Goal: Entertainment & Leisure: Consume media (video, audio)

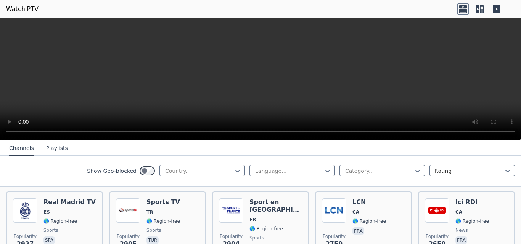
scroll to position [241, 0]
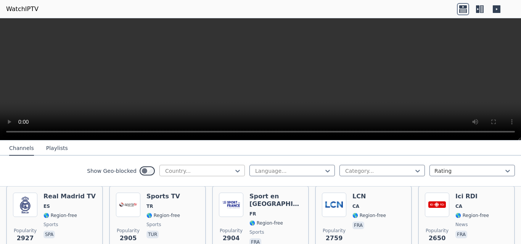
click at [186, 173] on div at bounding box center [198, 171] width 69 height 8
type input "*"
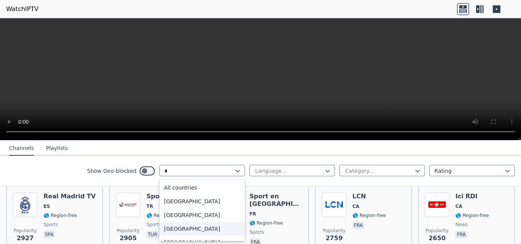
click at [180, 231] on div "[GEOGRAPHIC_DATA]" at bounding box center [201, 229] width 85 height 14
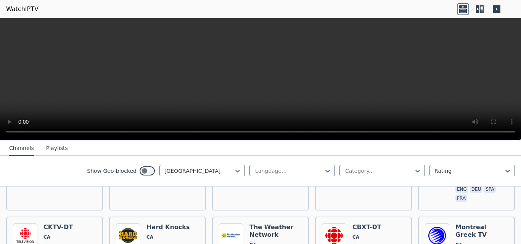
scroll to position [163, 0]
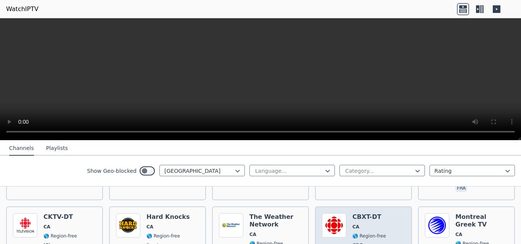
click at [384, 213] on div "Popularity 237 CBXT-DT CA 🌎 Region-free CBC general eng" at bounding box center [363, 241] width 83 height 56
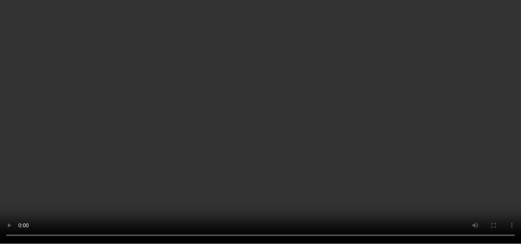
scroll to position [201, 0]
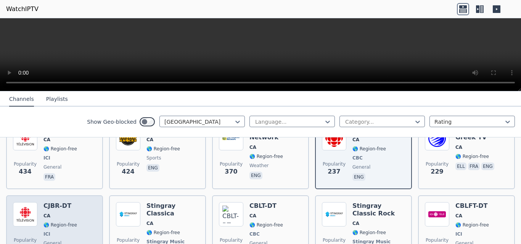
click at [62, 231] on span "ICI" at bounding box center [60, 234] width 34 height 6
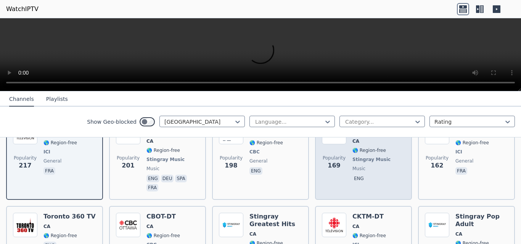
scroll to position [298, 0]
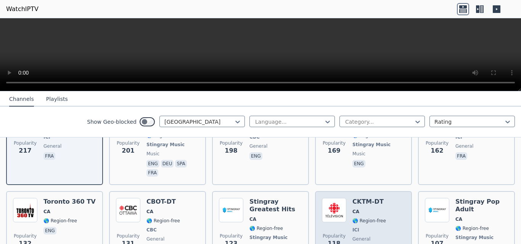
click at [355, 227] on span "ICI" at bounding box center [369, 230] width 34 height 6
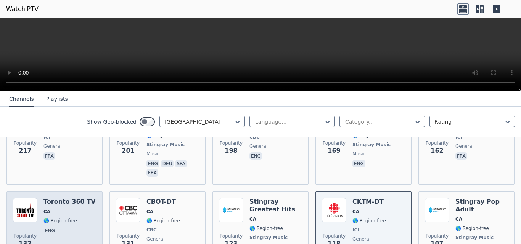
click at [44, 198] on div "Toronto 360 TV CA 🌎 Region-free eng" at bounding box center [69, 230] width 52 height 64
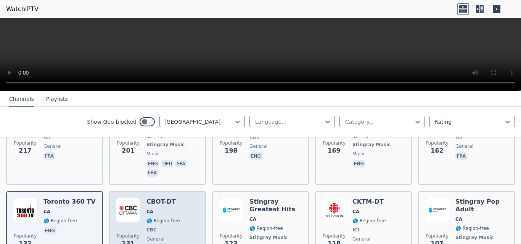
click at [159, 218] on span "🌎 Region-free" at bounding box center [163, 221] width 34 height 6
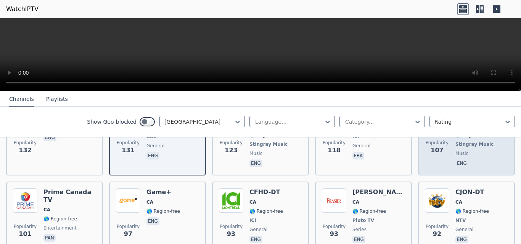
scroll to position [0, 0]
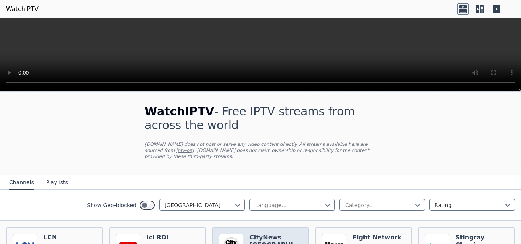
click at [266, 234] on h6 "CityNews [GEOGRAPHIC_DATA]" at bounding box center [275, 241] width 53 height 15
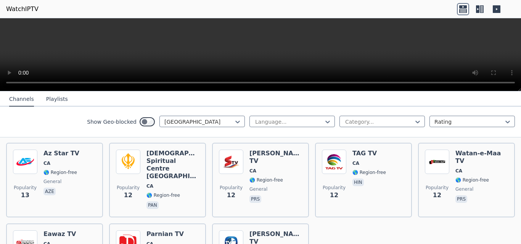
scroll to position [1948, 0]
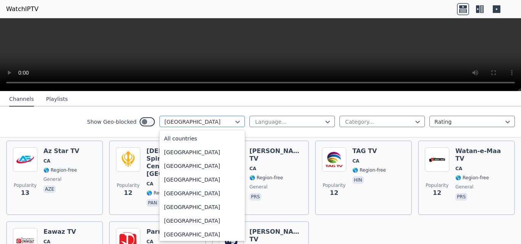
click at [197, 117] on div "[GEOGRAPHIC_DATA]" at bounding box center [201, 121] width 85 height 11
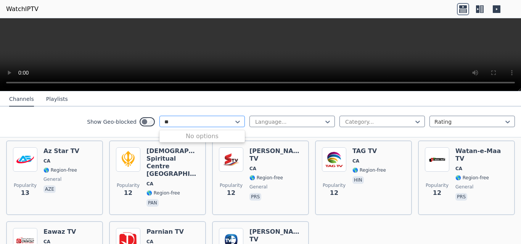
scroll to position [0, 0]
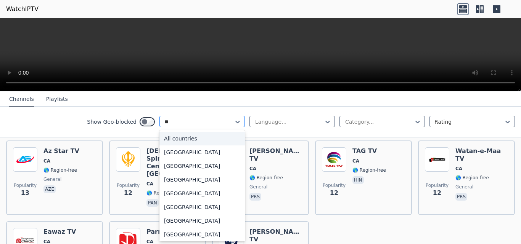
type input "***"
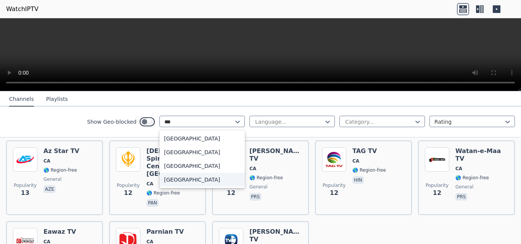
click at [170, 178] on div "[GEOGRAPHIC_DATA]" at bounding box center [201, 180] width 85 height 14
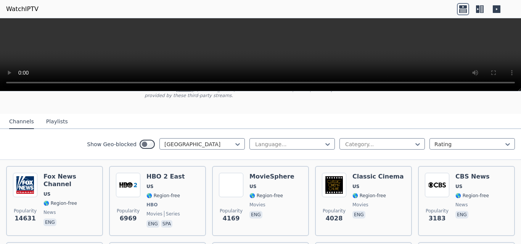
scroll to position [76, 0]
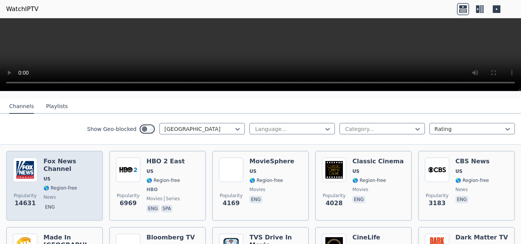
click at [98, 194] on div "Popularity 14631 [PERSON_NAME] US 🌎 Region-free news eng" at bounding box center [54, 186] width 97 height 70
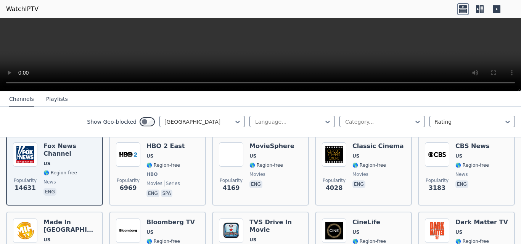
scroll to position [107, 0]
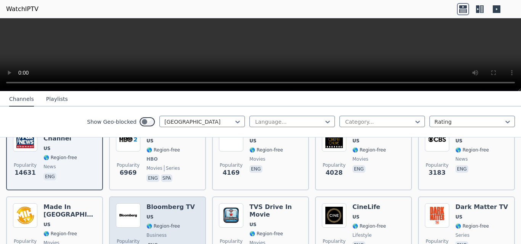
click at [195, 216] on div "Popularity 2131 Bloomberg TV US 🌎 Region-free business eng" at bounding box center [157, 231] width 83 height 55
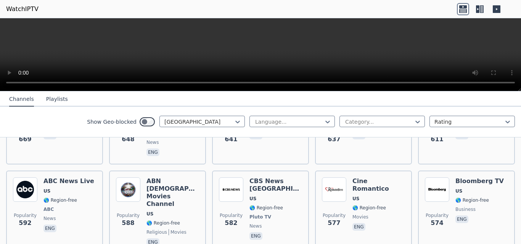
scroll to position [767, 0]
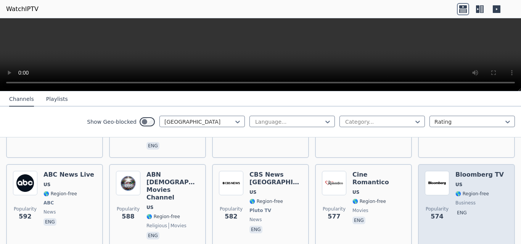
click at [498, 176] on div "Popularity 574 Bloomberg TV US 🌎 Region-free business eng" at bounding box center [466, 206] width 83 height 70
click at [455, 171] on h6 "Bloomberg TV" at bounding box center [479, 175] width 48 height 8
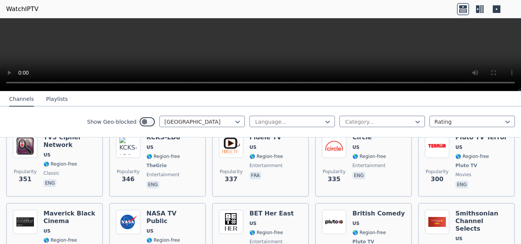
scroll to position [1408, 0]
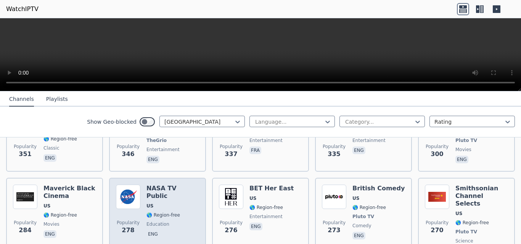
click at [163, 185] on div "NASA TV Public US 🌎 Region-free education eng" at bounding box center [172, 221] width 53 height 72
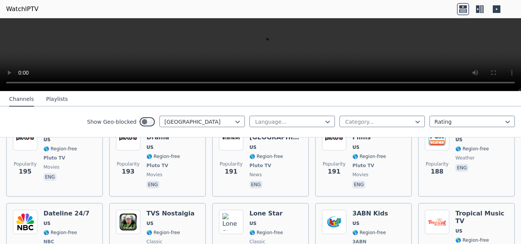
scroll to position [2119, 0]
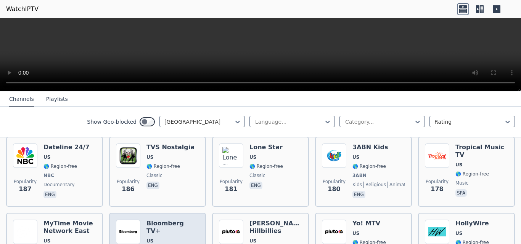
click at [172, 238] on span "US" at bounding box center [172, 241] width 53 height 6
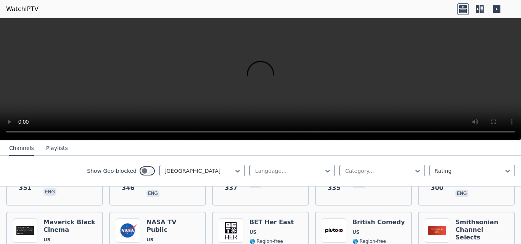
scroll to position [1427, 0]
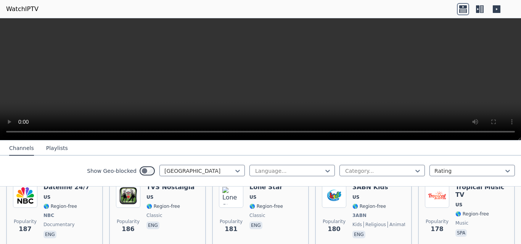
scroll to position [2139, 0]
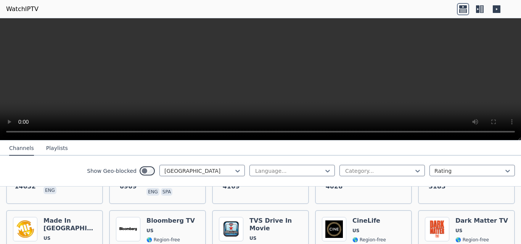
scroll to position [157, 0]
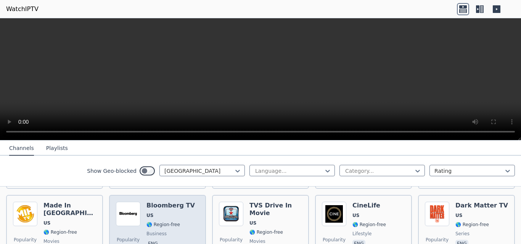
click at [186, 205] on div "Popularity 2132 Bloomberg TV US 🌎 Region-free business eng" at bounding box center [157, 229] width 83 height 55
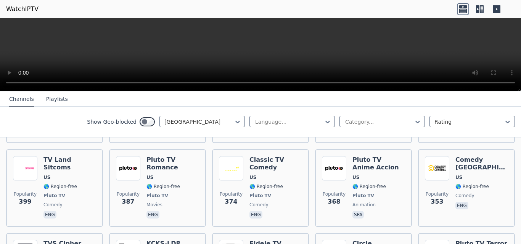
scroll to position [1332, 0]
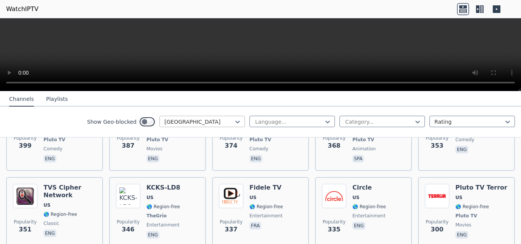
click at [209, 120] on div at bounding box center [198, 122] width 69 height 8
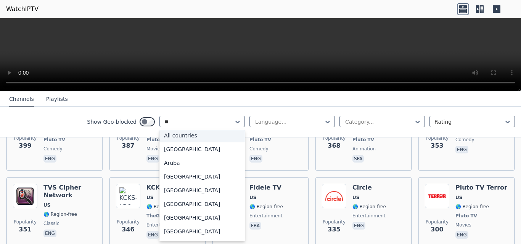
scroll to position [2, 0]
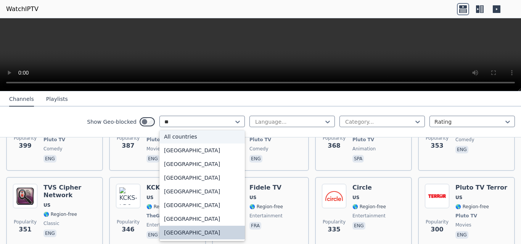
type input "***"
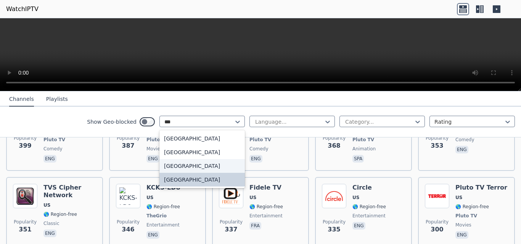
click at [206, 165] on div "[GEOGRAPHIC_DATA]" at bounding box center [201, 166] width 85 height 14
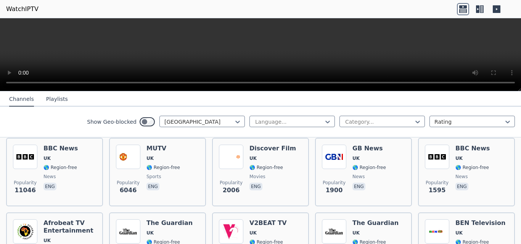
scroll to position [96, 0]
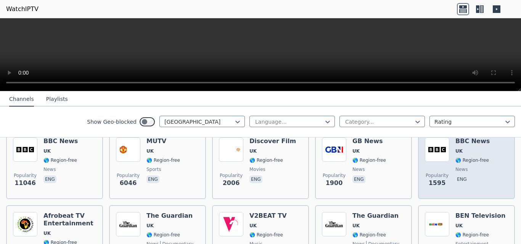
click at [496, 187] on div "Popularity 1595 BBC News UK 🌎 Region-free news eng" at bounding box center [466, 165] width 97 height 69
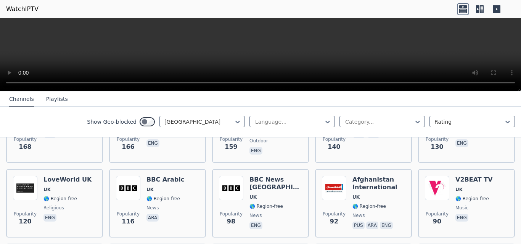
scroll to position [381, 0]
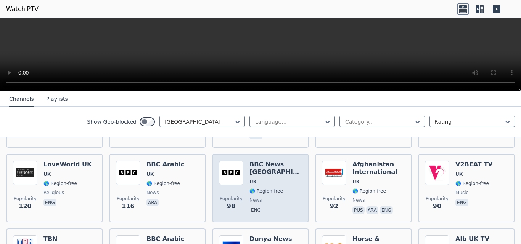
click at [241, 161] on div "Popularity 98 BBC News North America UK 🌎 Region-free news eng" at bounding box center [260, 188] width 83 height 55
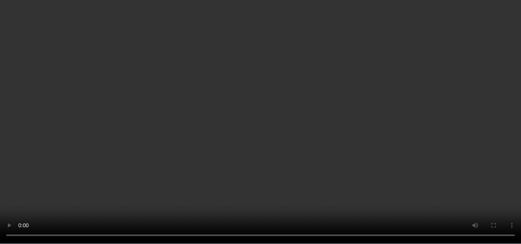
scroll to position [1132, 0]
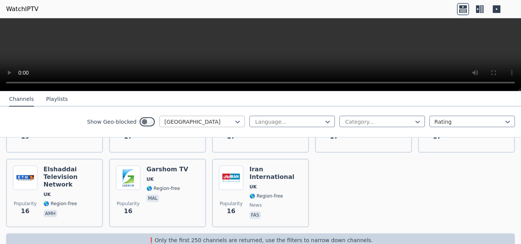
click at [196, 119] on div at bounding box center [198, 122] width 69 height 8
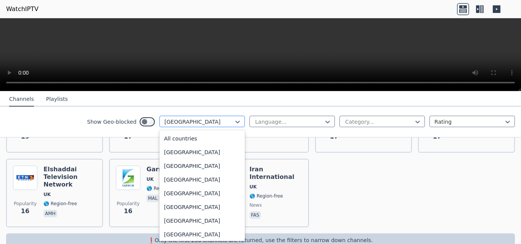
scroll to position [2589, 0]
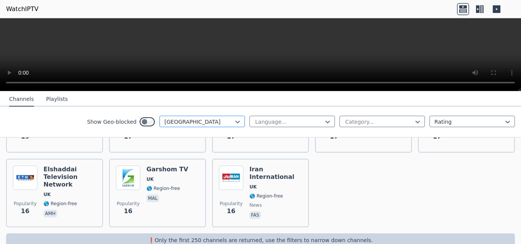
drag, startPoint x: 197, startPoint y: 145, endPoint x: 206, endPoint y: 125, distance: 22.5
click at [206, 125] on div at bounding box center [198, 122] width 69 height 8
click at [212, 120] on div at bounding box center [198, 122] width 69 height 8
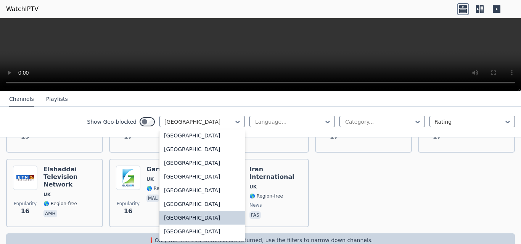
scroll to position [2619, 0]
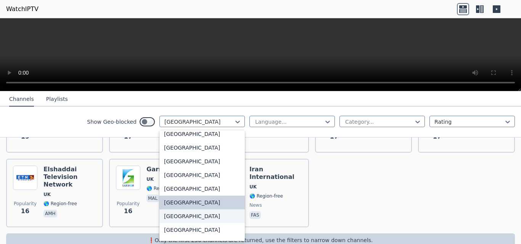
click at [201, 219] on div "[GEOGRAPHIC_DATA]" at bounding box center [201, 217] width 85 height 14
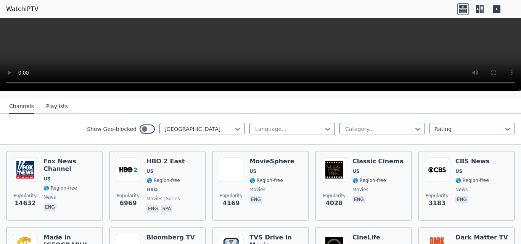
scroll to position [91, 0]
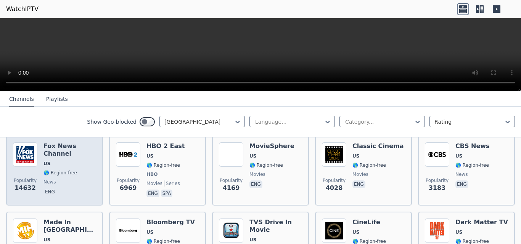
click at [51, 170] on span "🌎 Region-free" at bounding box center [60, 173] width 34 height 6
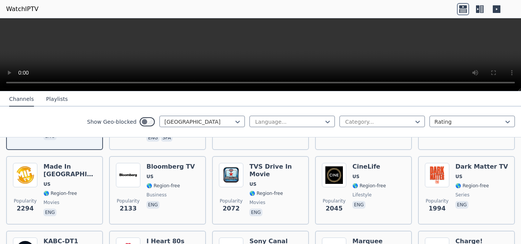
scroll to position [152, 0]
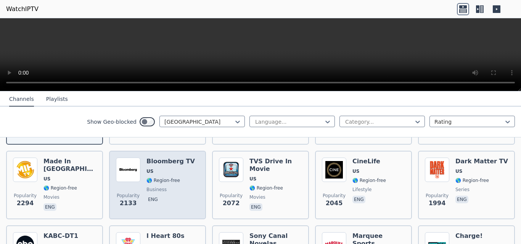
click at [185, 178] on span "🌎 Region-free" at bounding box center [170, 181] width 48 height 6
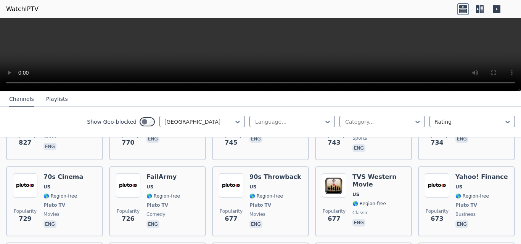
scroll to position [610, 0]
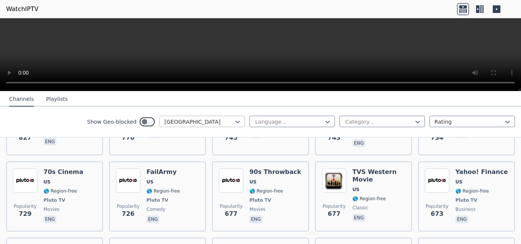
click at [198, 124] on div at bounding box center [198, 122] width 69 height 8
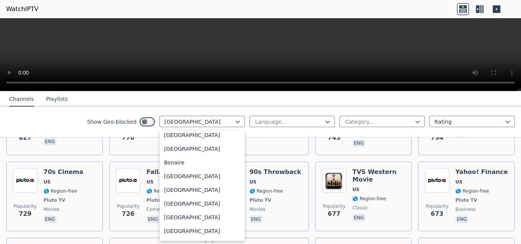
scroll to position [375, 0]
click at [169, 213] on div "[GEOGRAPHIC_DATA]" at bounding box center [201, 217] width 85 height 14
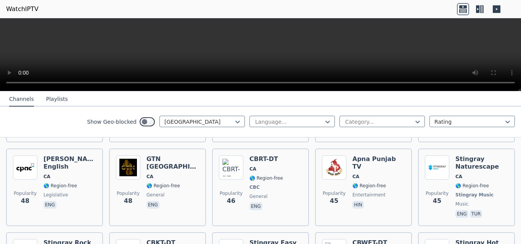
scroll to position [951, 0]
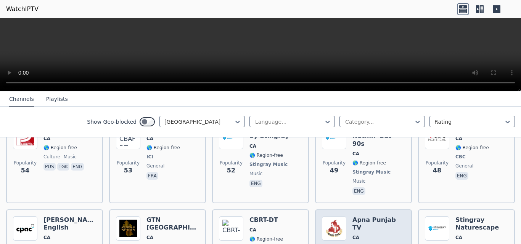
click at [356, 244] on span "🌎 Region-free" at bounding box center [369, 247] width 34 height 6
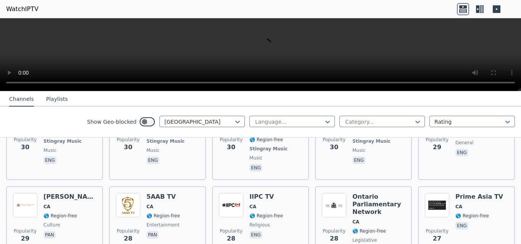
scroll to position [1408, 0]
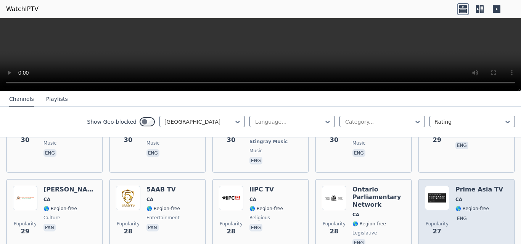
click at [492, 186] on div "Popularity 27 Prime Asia TV CA 🌎 Region-free eng" at bounding box center [466, 217] width 83 height 63
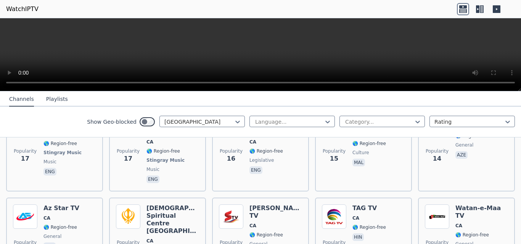
scroll to position [1948, 0]
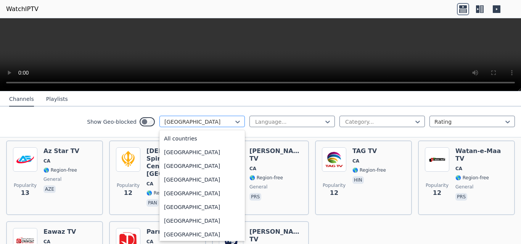
click at [192, 125] on div at bounding box center [198, 122] width 69 height 8
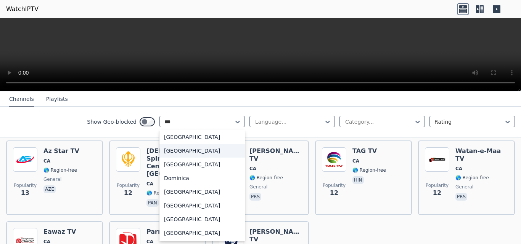
scroll to position [0, 0]
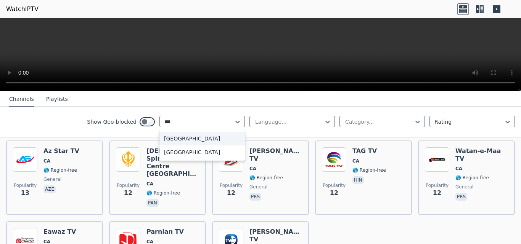
type input "****"
click at [201, 135] on div "[GEOGRAPHIC_DATA]" at bounding box center [201, 139] width 85 height 14
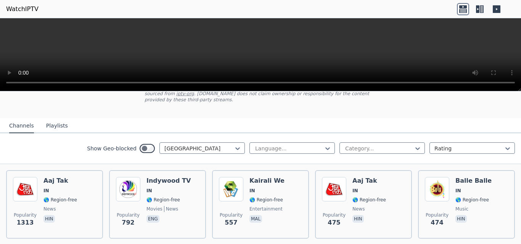
scroll to position [61, 0]
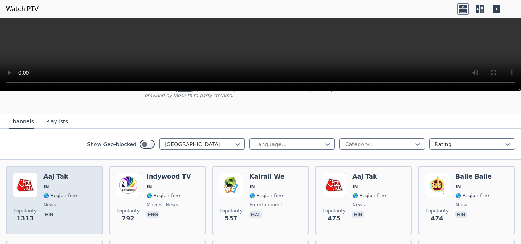
click at [27, 180] on img at bounding box center [25, 185] width 24 height 24
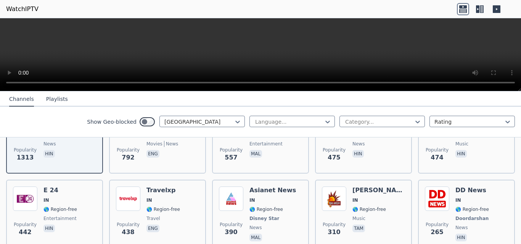
scroll to position [137, 0]
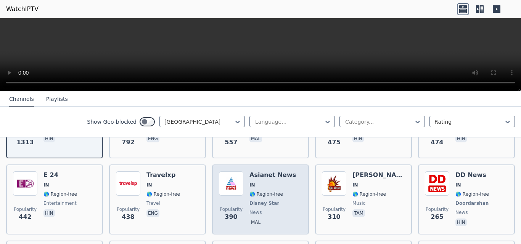
click at [305, 173] on div "Popularity 390 Asianet News IN 🌎 Region-free Disney Star news mal" at bounding box center [260, 200] width 97 height 70
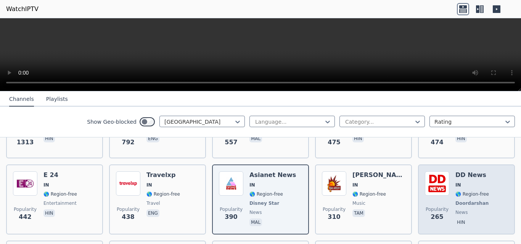
click at [455, 192] on div "DD News IN 🌎 Region-free Doordarshan news hin" at bounding box center [472, 200] width 35 height 56
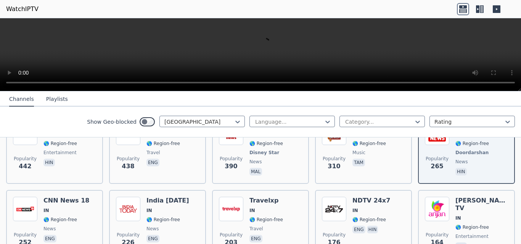
scroll to position [229, 0]
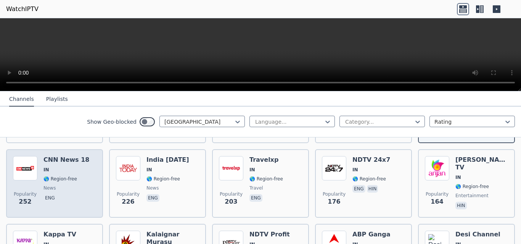
click at [50, 194] on p "eng" at bounding box center [49, 198] width 13 height 8
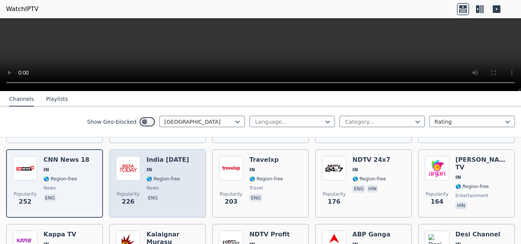
click at [125, 191] on span "Popularity" at bounding box center [128, 194] width 23 height 6
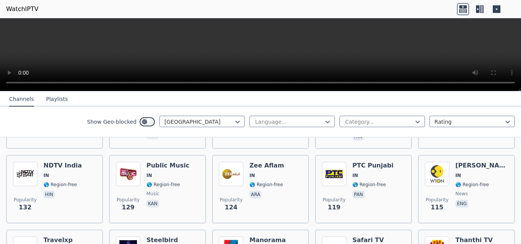
scroll to position [381, 0]
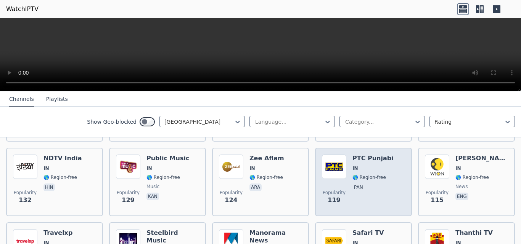
click at [400, 184] on div "Popularity 119 PTC Punjabi IN 🌎 Region-free pan" at bounding box center [363, 182] width 83 height 55
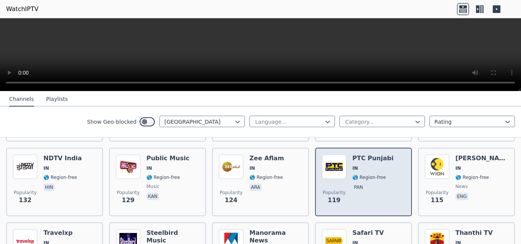
click at [378, 177] on div "PTC Punjabi IN 🌎 Region-free pan" at bounding box center [372, 182] width 41 height 55
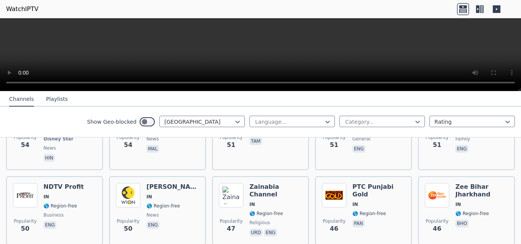
scroll to position [920, 0]
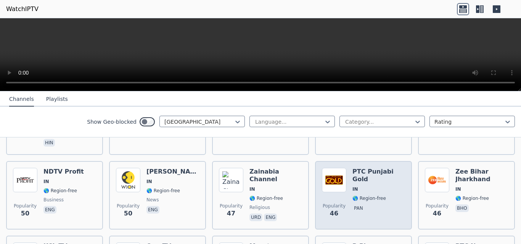
click at [397, 189] on div "Popularity 46 PTC Punjabi Gold IN 🌎 Region-free pan" at bounding box center [363, 195] width 83 height 55
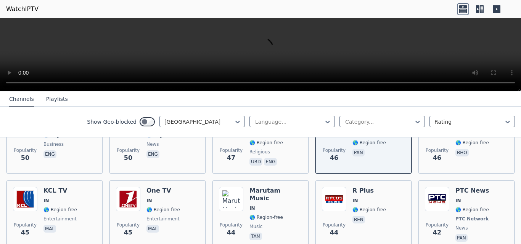
scroll to position [981, 0]
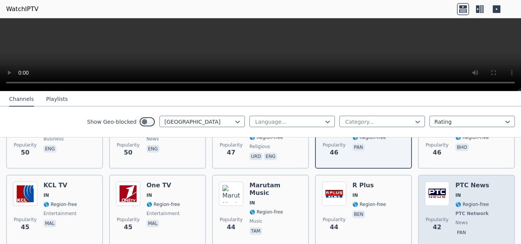
click at [478, 202] on span "🌎 Region-free" at bounding box center [472, 205] width 34 height 6
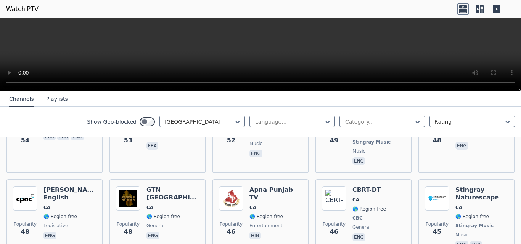
scroll to position [1019, 0]
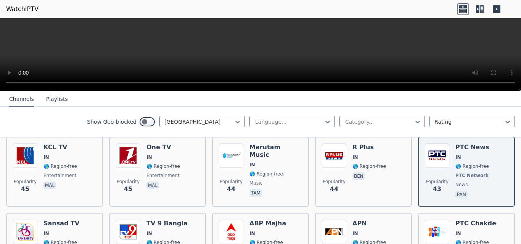
scroll to position [981, 0]
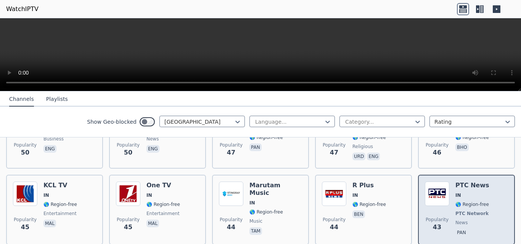
click at [437, 212] on span "Popularity 43" at bounding box center [437, 224] width 24 height 24
click at [439, 217] on span "Popularity" at bounding box center [436, 220] width 23 height 6
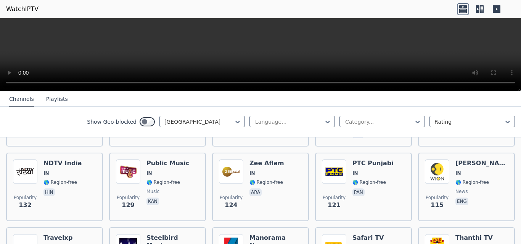
scroll to position [325, 0]
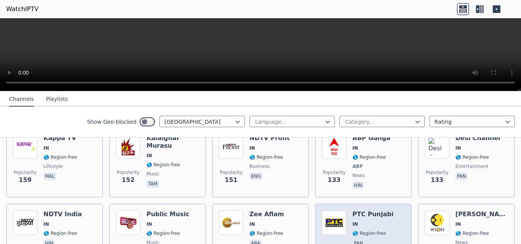
click at [370, 231] on span "🌎 Region-free" at bounding box center [369, 234] width 34 height 6
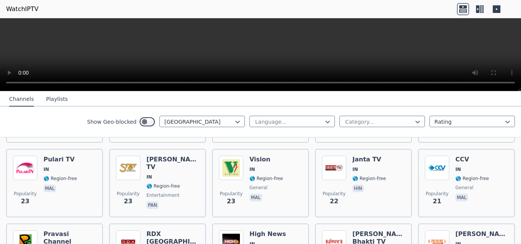
scroll to position [1627, 0]
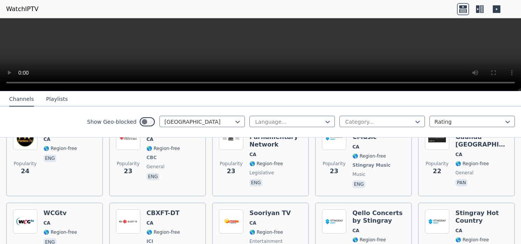
scroll to position [1723, 0]
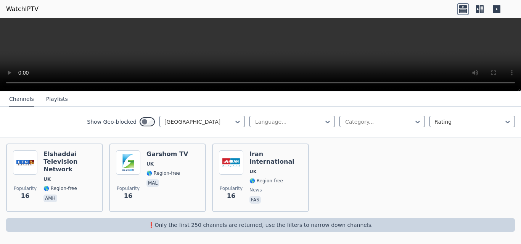
scroll to position [1132, 0]
